Goal: Feedback & Contribution: Submit feedback/report problem

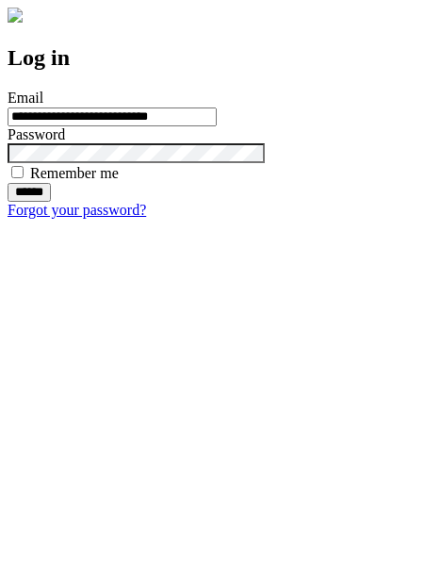
type input "**********"
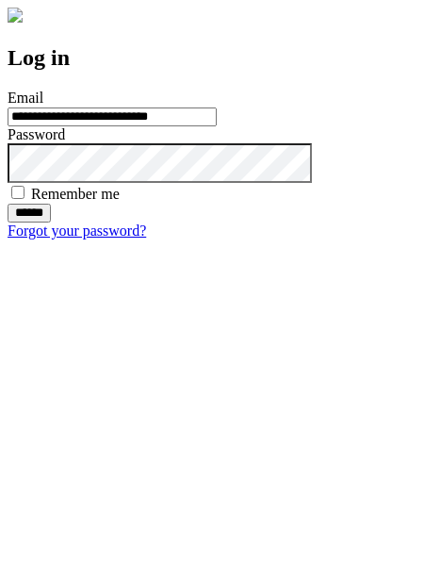
click at [51, 223] on input "******" at bounding box center [29, 213] width 43 height 19
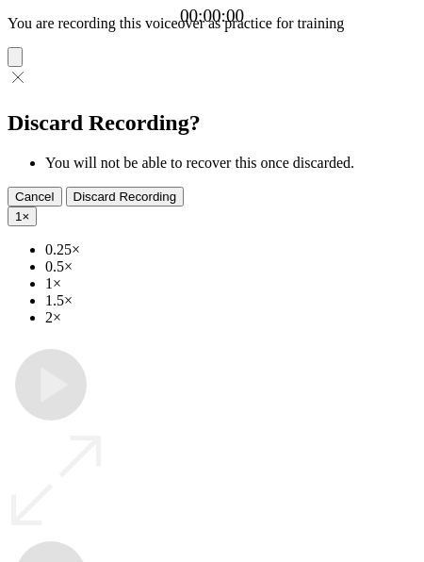
type input "**********"
